Goal: Find specific page/section: Find specific page/section

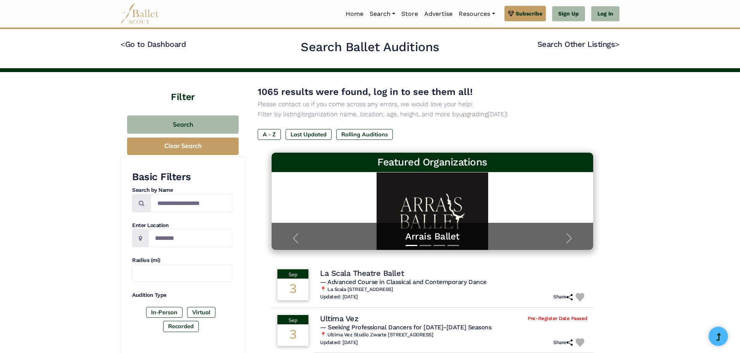
drag, startPoint x: 739, startPoint y: 77, endPoint x: 744, endPoint y: 114, distance: 36.7
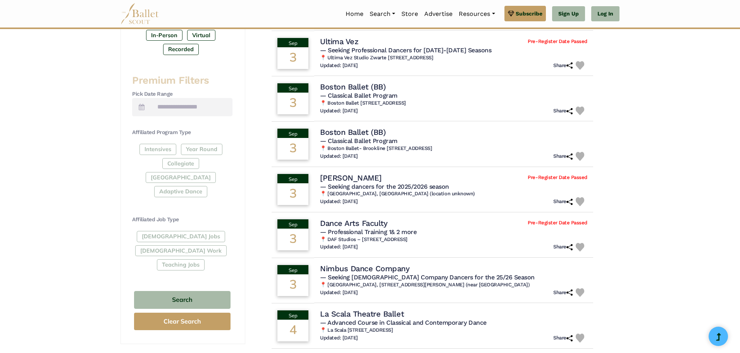
scroll to position [286, 0]
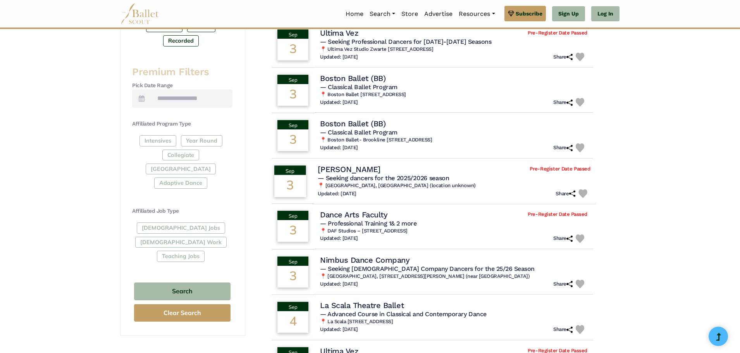
click at [352, 189] on h6 "📍 Brooklyn, NY (location unknown)" at bounding box center [454, 186] width 273 height 7
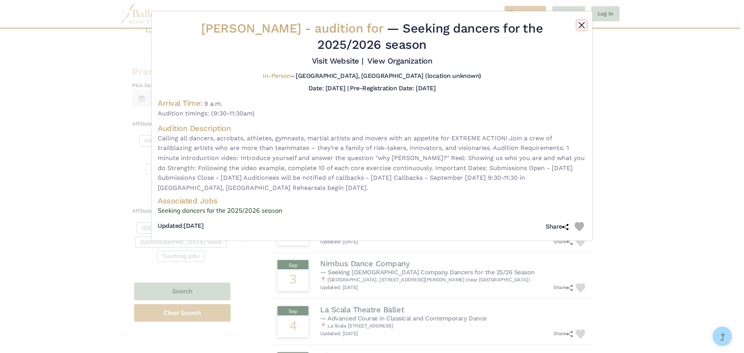
click at [581, 25] on button "Close" at bounding box center [581, 25] width 9 height 9
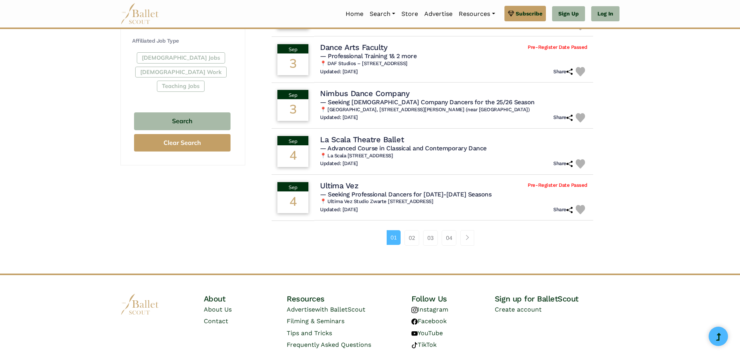
scroll to position [457, 0]
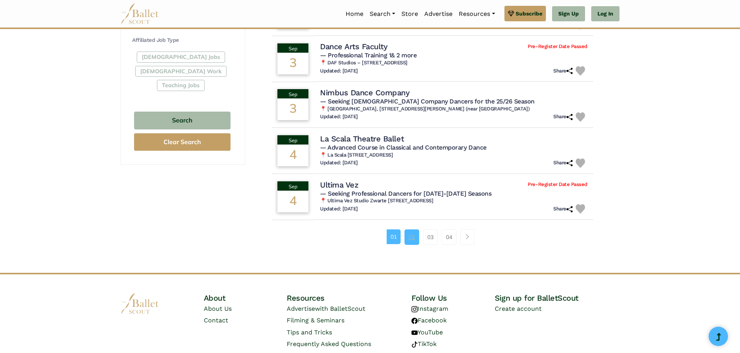
click at [410, 237] on link "02" at bounding box center [412, 238] width 15 height 16
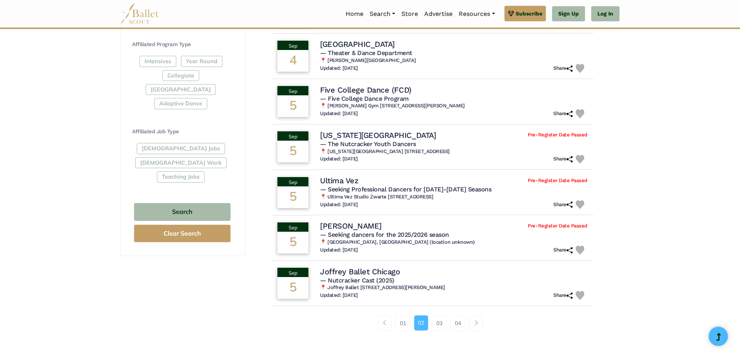
scroll to position [369, 0]
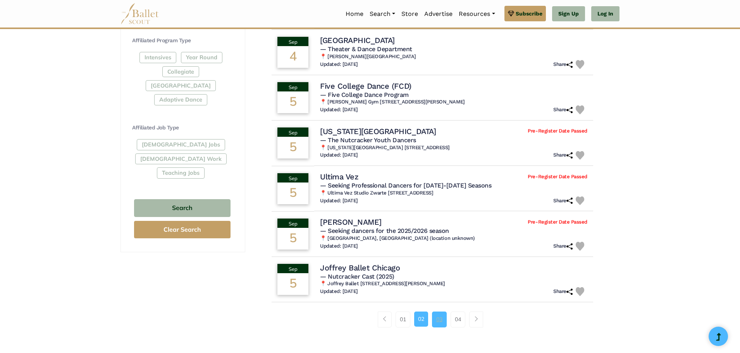
click at [438, 324] on link "03" at bounding box center [439, 320] width 15 height 16
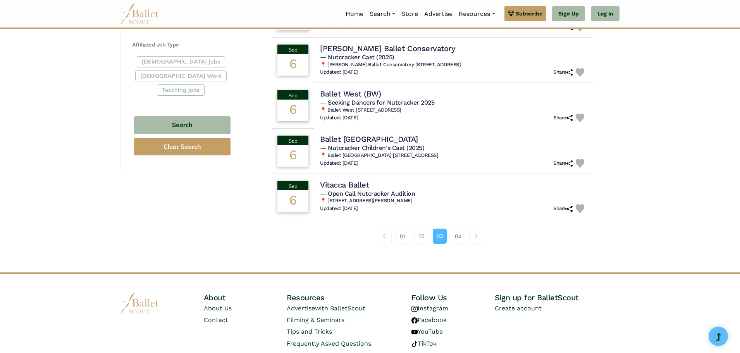
scroll to position [480, 0]
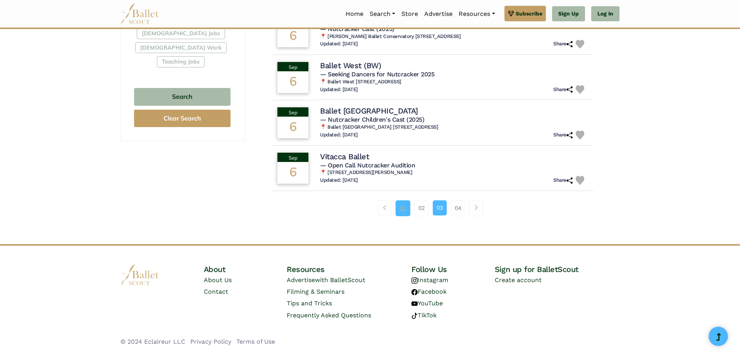
click at [404, 211] on link "01" at bounding box center [403, 208] width 15 height 16
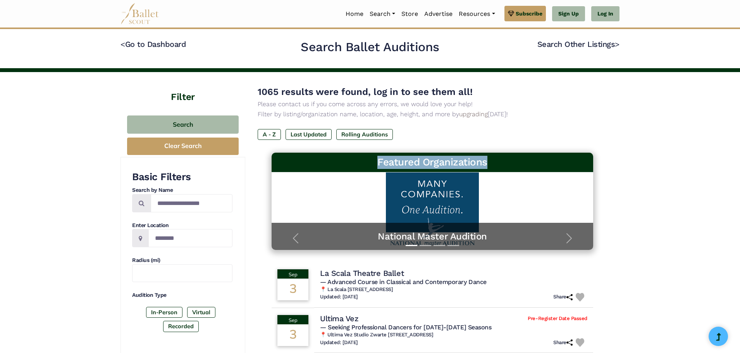
drag, startPoint x: 740, startPoint y: 137, endPoint x: 740, endPoint y: 168, distance: 31.4
